Goal: Book appointment/travel/reservation

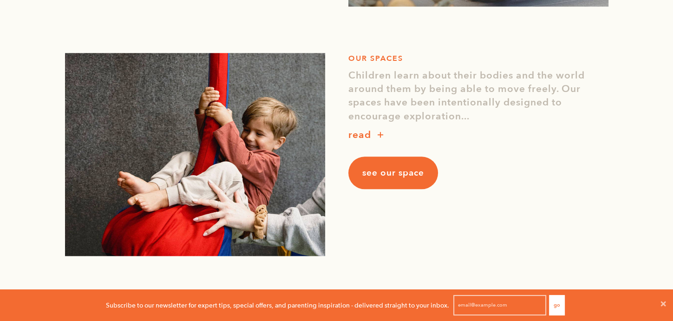
scroll to position [836, 0]
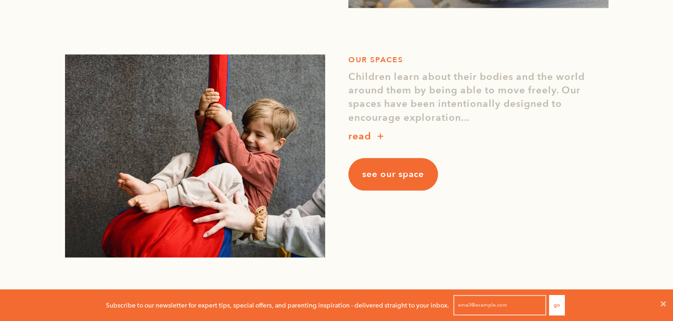
click at [383, 172] on span "see our space" at bounding box center [393, 174] width 62 height 12
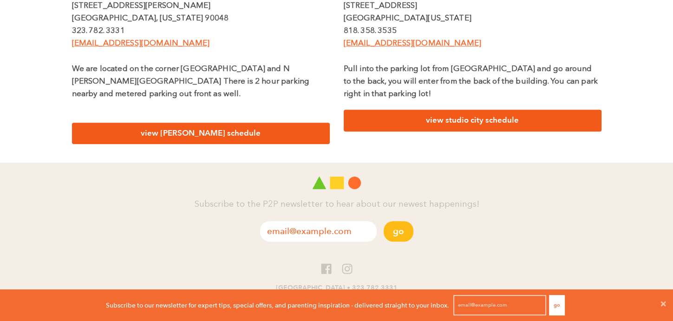
scroll to position [492, 0]
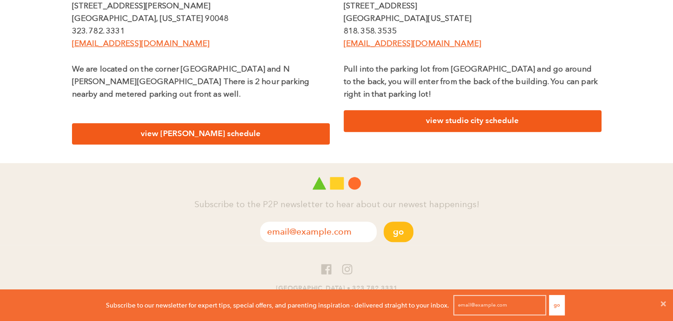
click at [476, 117] on link "view studio city schedule" at bounding box center [473, 121] width 258 height 22
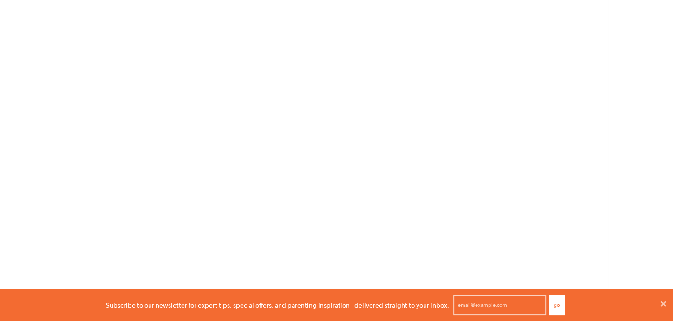
scroll to position [2441, 0]
